Goal: Information Seeking & Learning: Learn about a topic

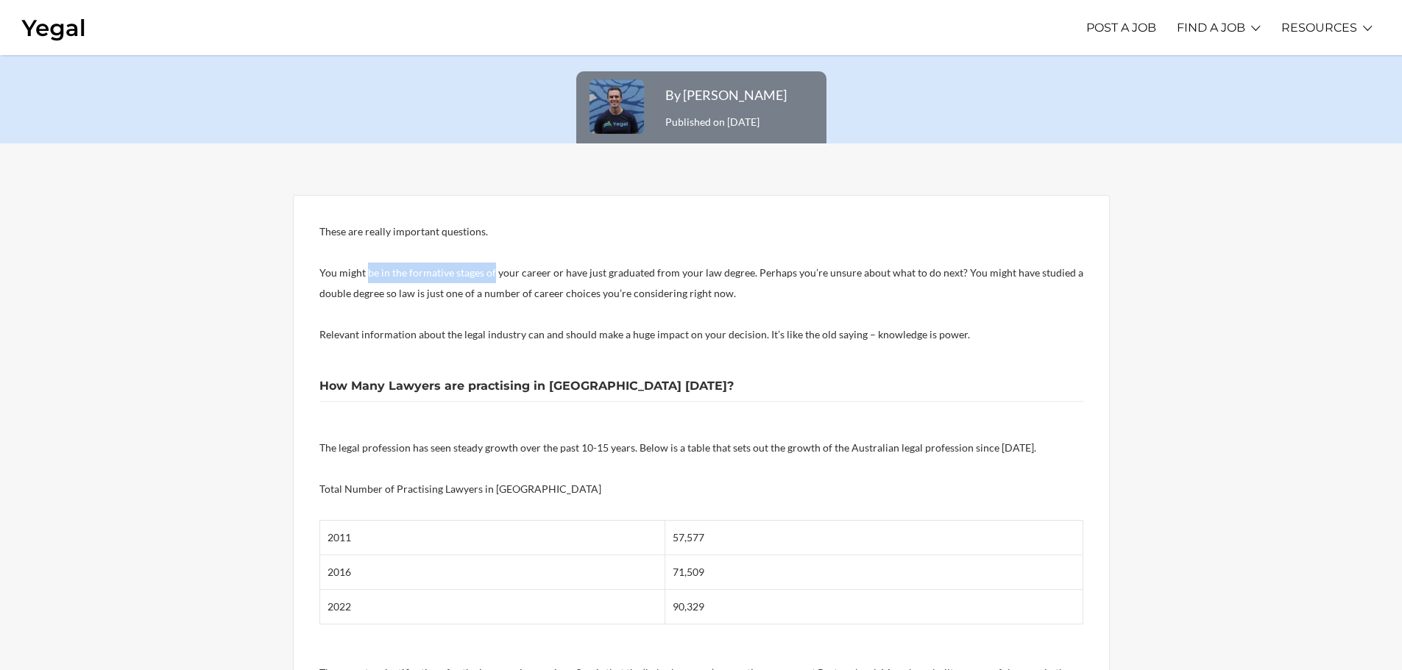
drag, startPoint x: 369, startPoint y: 268, endPoint x: 495, endPoint y: 280, distance: 127.2
click at [494, 281] on p "You might be in the formative stages of your career or have just graduated from…" at bounding box center [701, 283] width 764 height 41
click at [495, 280] on p "You might be in the formative stages of your career or have just graduated from…" at bounding box center [701, 283] width 764 height 41
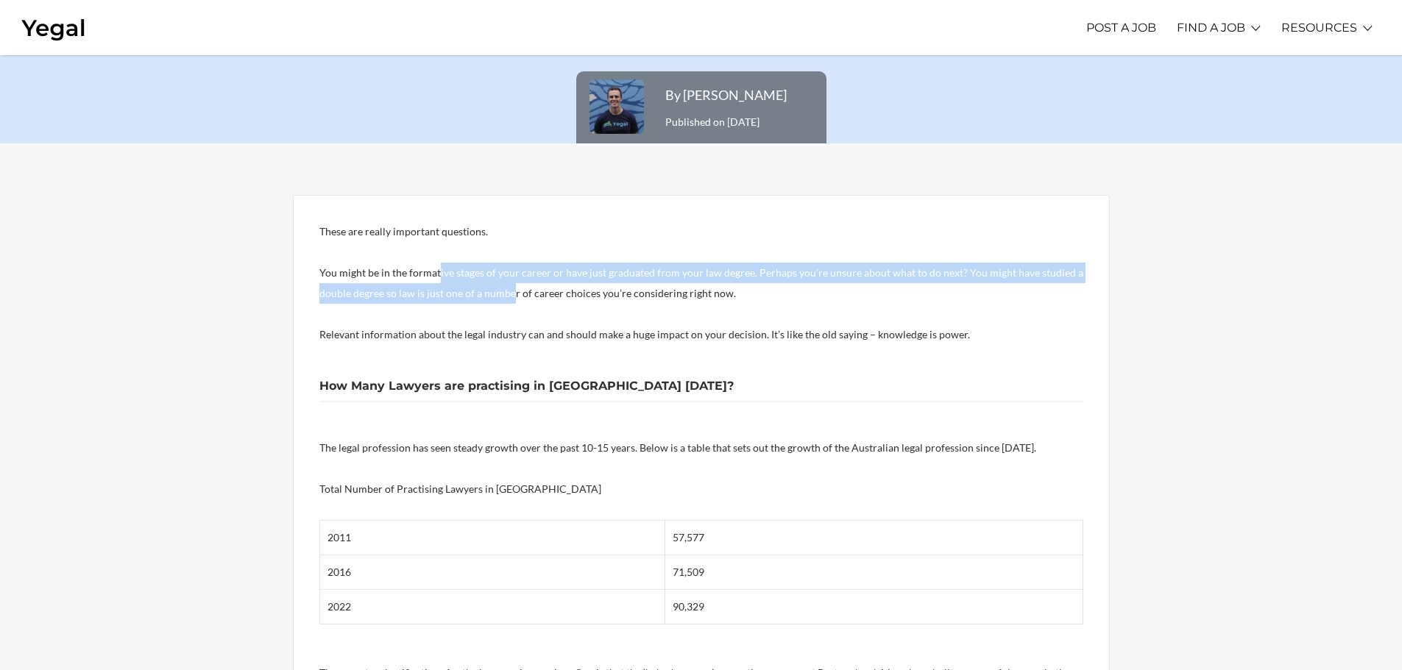
drag, startPoint x: 513, startPoint y: 289, endPoint x: 436, endPoint y: 267, distance: 80.4
click at [436, 267] on p "You might be in the formative stages of your career or have just graduated from…" at bounding box center [701, 283] width 764 height 41
drag, startPoint x: 591, startPoint y: 302, endPoint x: 617, endPoint y: 302, distance: 26.5
click at [617, 302] on p "You might be in the formative stages of your career or have just graduated from…" at bounding box center [701, 283] width 764 height 41
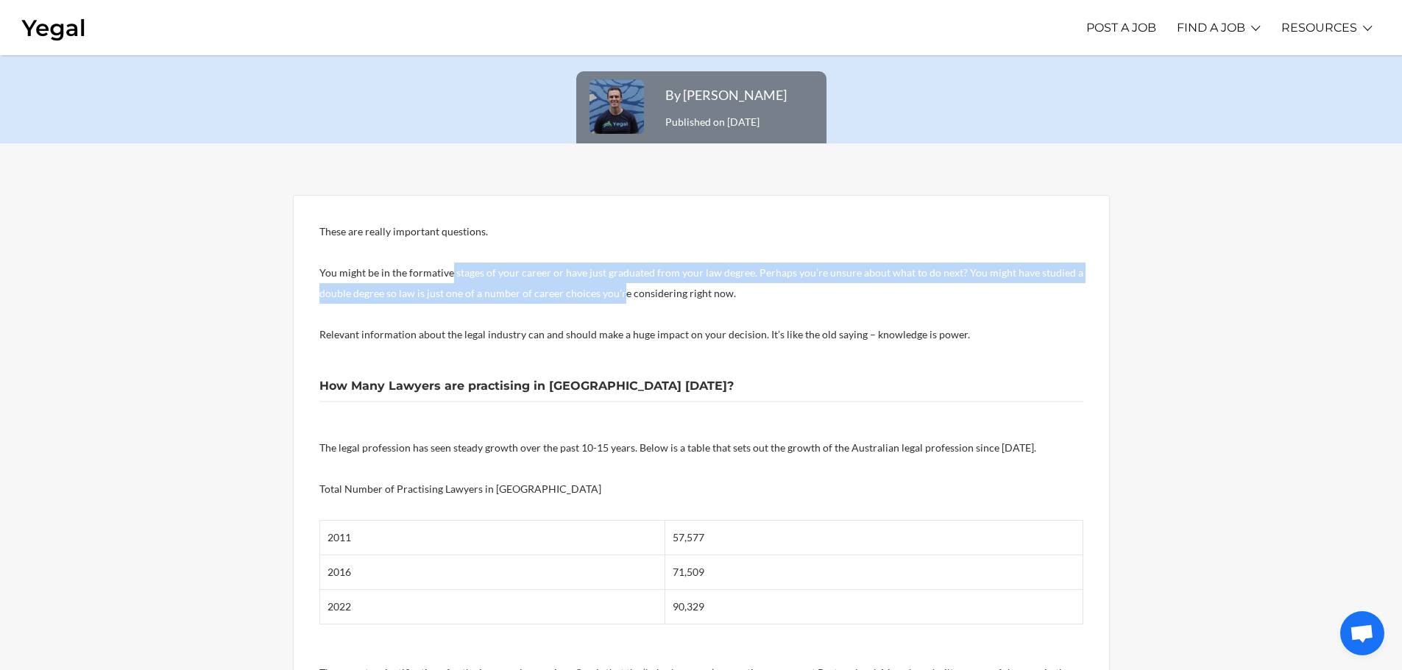
click at [618, 303] on p "You might be in the formative stages of your career or have just graduated from…" at bounding box center [701, 283] width 764 height 41
drag, startPoint x: 618, startPoint y: 303, endPoint x: 486, endPoint y: 272, distance: 136.2
click at [486, 272] on p "You might be in the formative stages of your career or have just graduated from…" at bounding box center [701, 283] width 764 height 41
click at [483, 272] on p "You might be in the formative stages of your career or have just graduated from…" at bounding box center [701, 283] width 764 height 41
drag, startPoint x: 483, startPoint y: 272, endPoint x: 626, endPoint y: 289, distance: 143.8
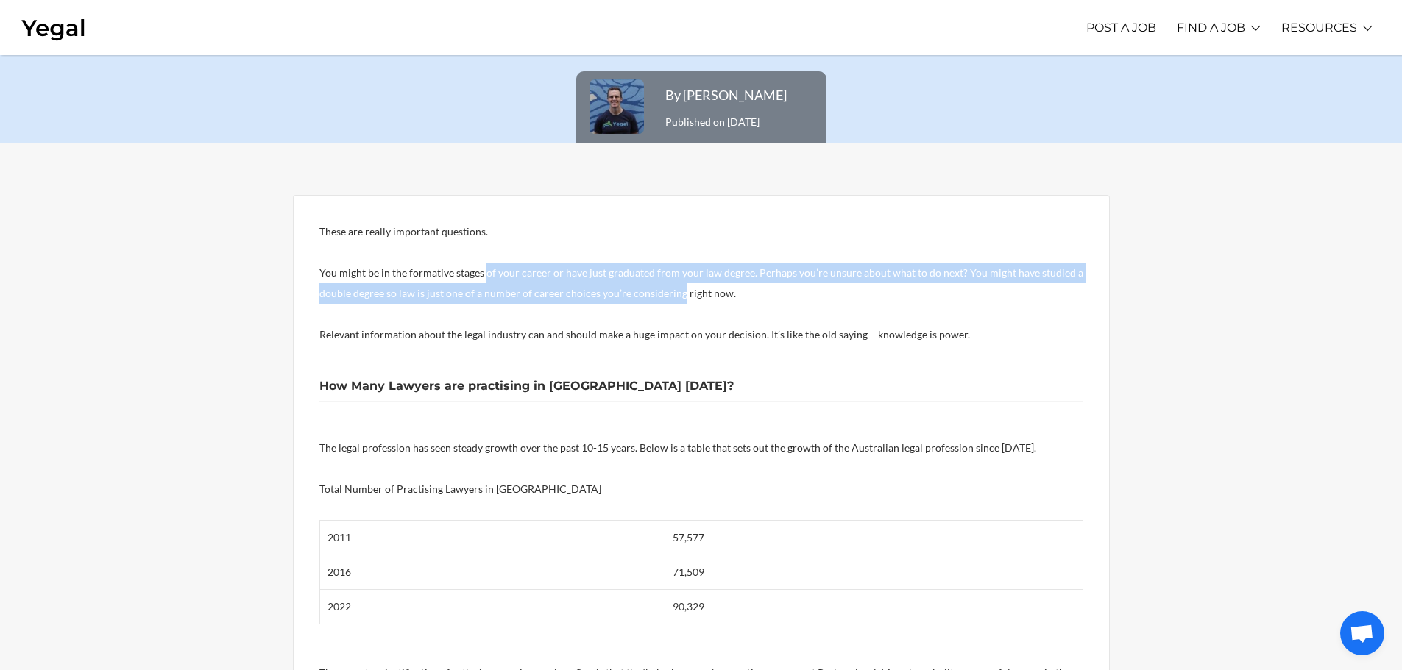
click at [626, 289] on p "You might be in the formative stages of your career or have just graduated from…" at bounding box center [701, 283] width 764 height 41
drag, startPoint x: 506, startPoint y: 274, endPoint x: 457, endPoint y: 262, distance: 50.9
click at [458, 263] on p "You might be in the formative stages of your career or have just graduated from…" at bounding box center [701, 283] width 764 height 41
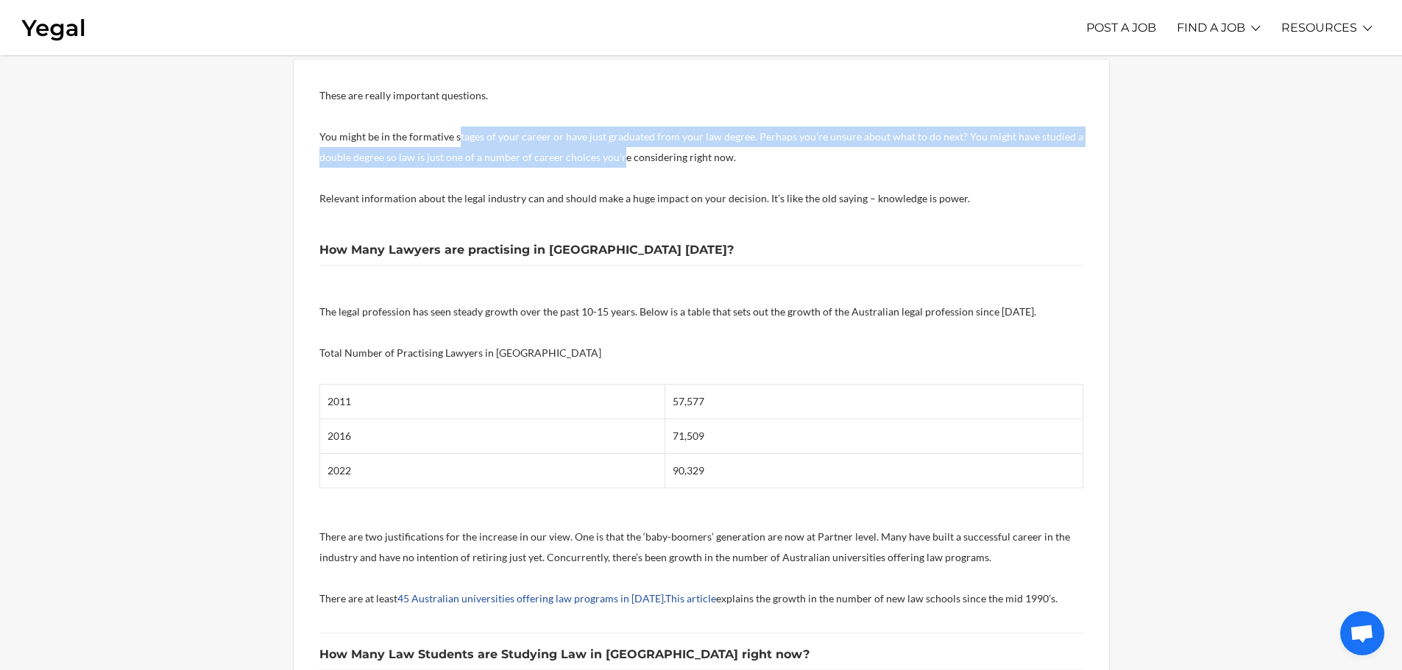
scroll to position [294, 0]
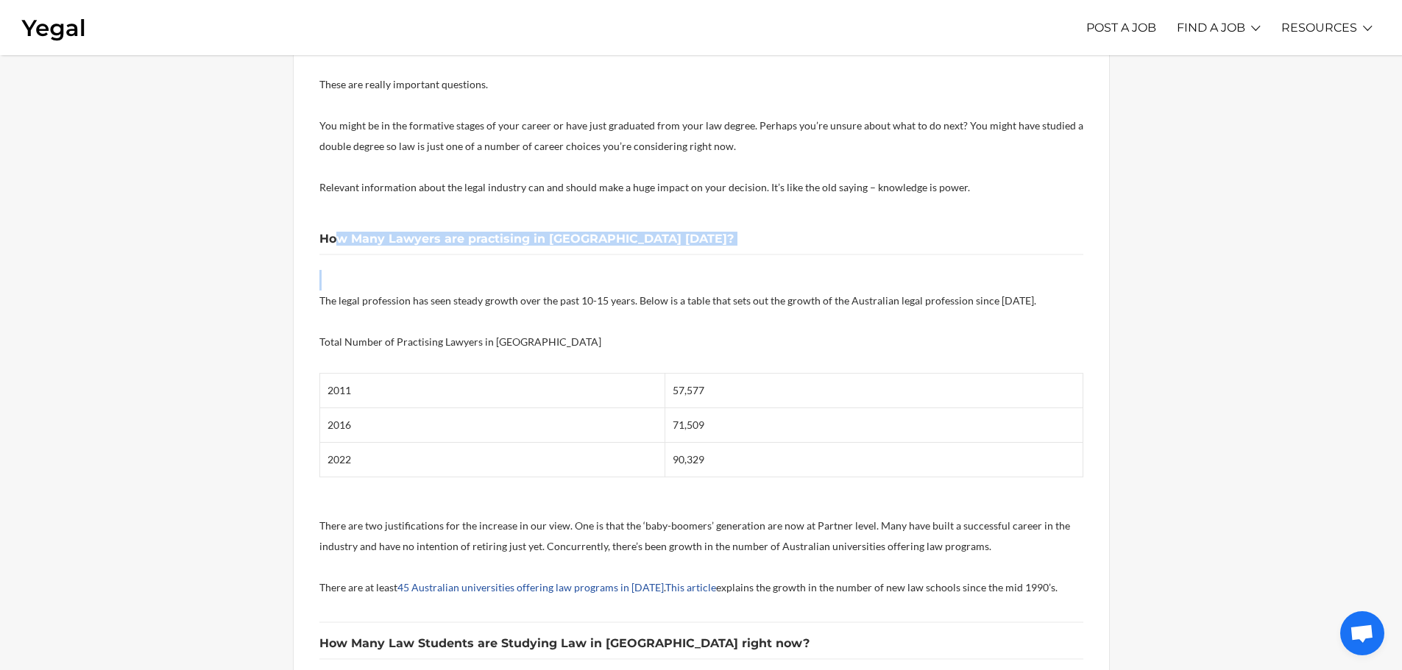
drag, startPoint x: 341, startPoint y: 236, endPoint x: 683, endPoint y: 277, distance: 344.6
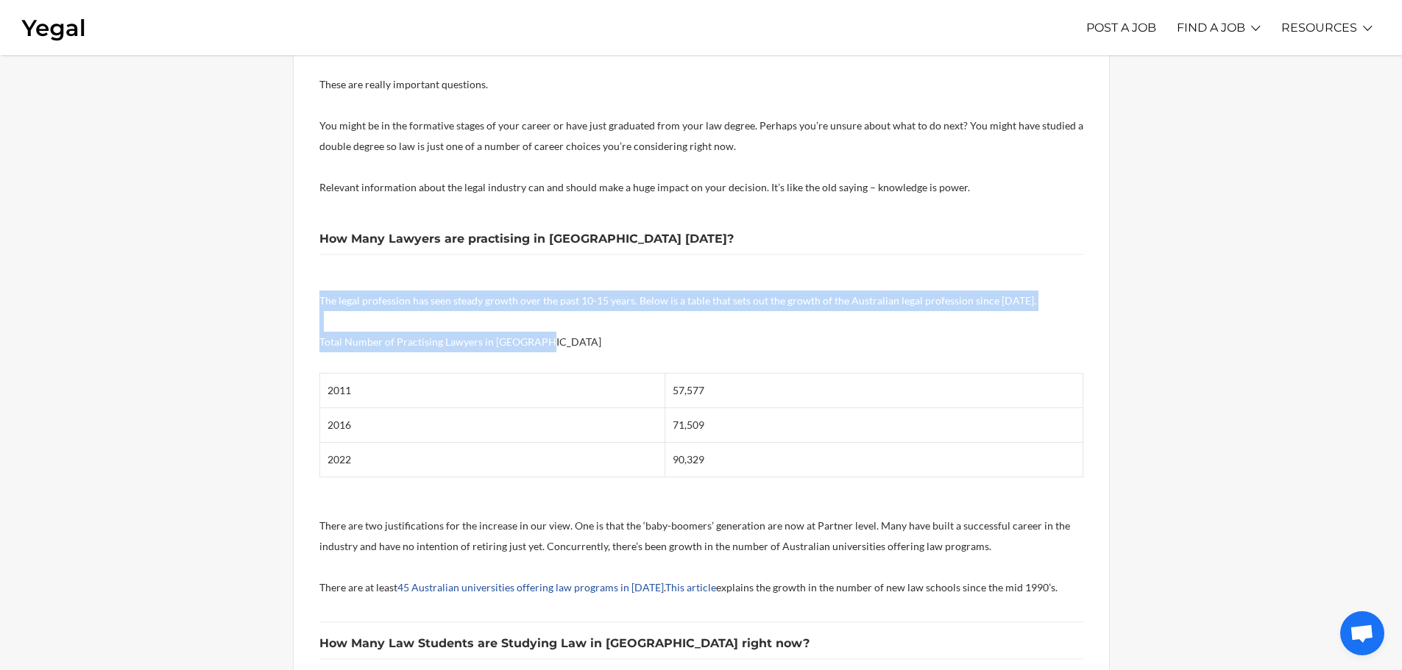
drag, startPoint x: 558, startPoint y: 337, endPoint x: 299, endPoint y: 263, distance: 269.3
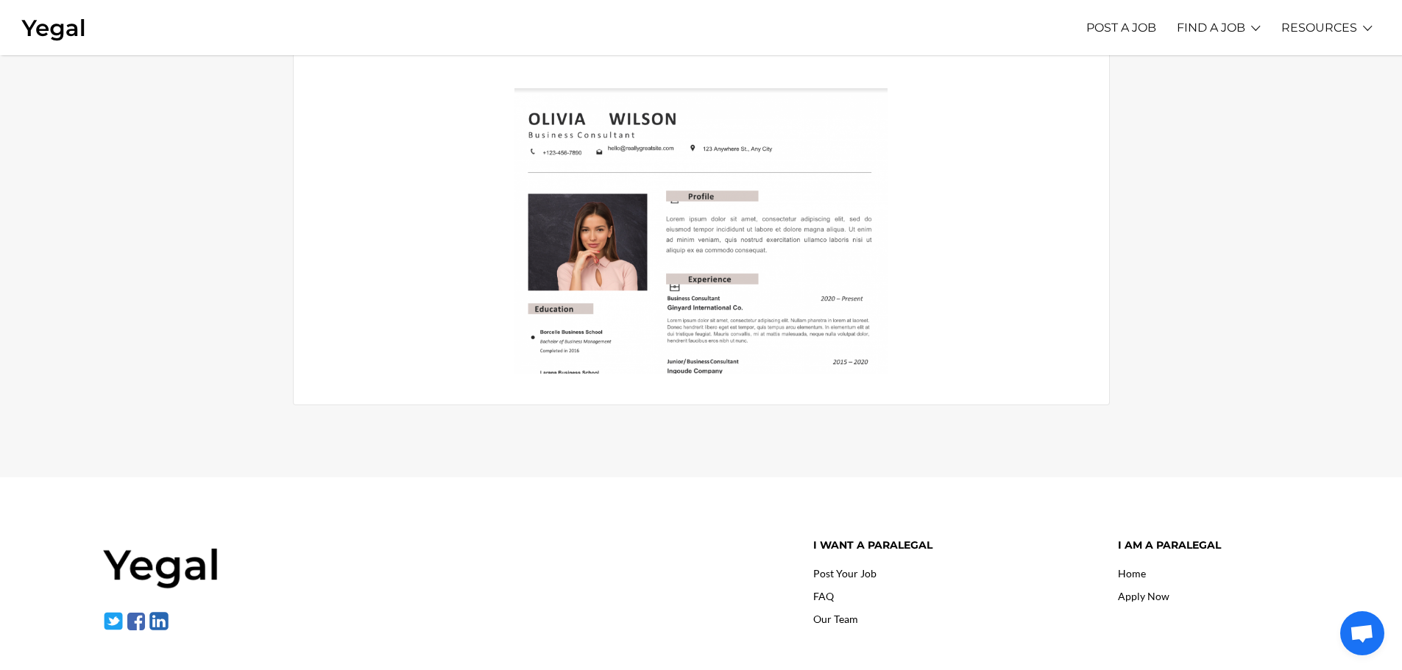
scroll to position [1987, 0]
